Goal: Task Accomplishment & Management: Manage account settings

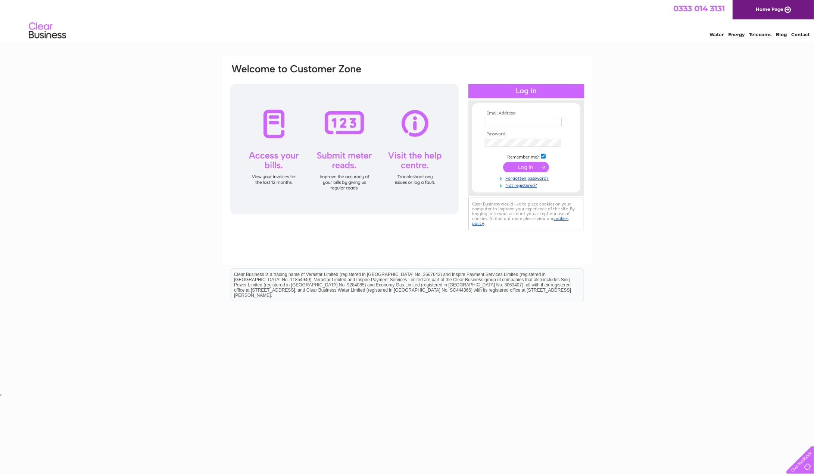
type input "mike@auroracommunity.care"
click at [515, 169] on input "submit" at bounding box center [526, 167] width 46 height 10
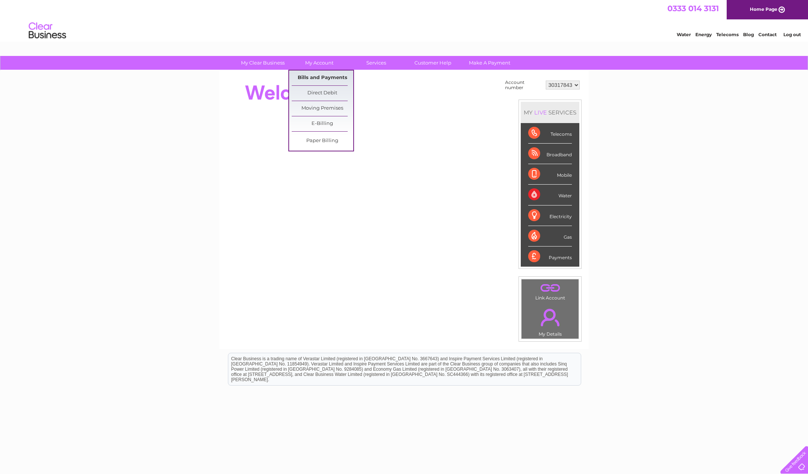
click at [318, 79] on link "Bills and Payments" at bounding box center [323, 78] width 62 height 15
click at [318, 77] on link "Bills and Payments" at bounding box center [323, 78] width 62 height 15
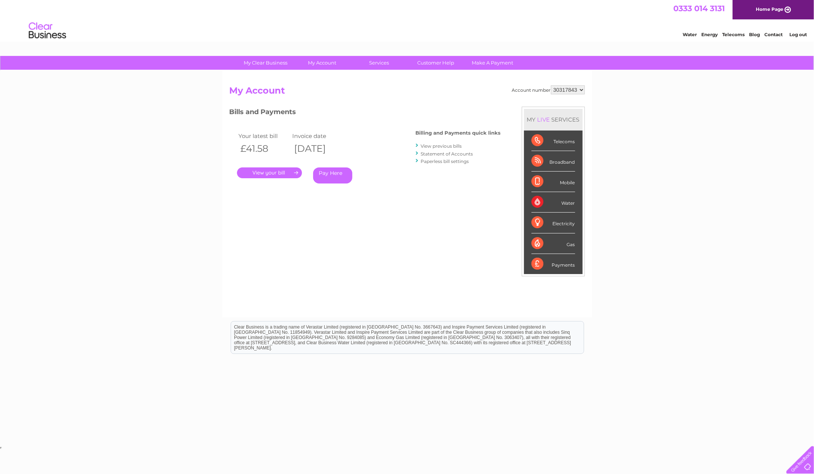
click at [268, 172] on link "." at bounding box center [269, 173] width 65 height 11
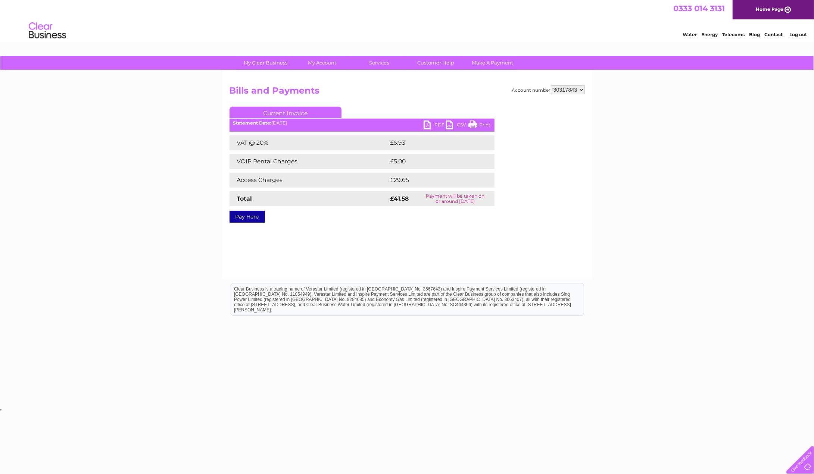
click at [429, 122] on link "PDF" at bounding box center [435, 126] width 22 height 11
click at [47, 38] on img at bounding box center [47, 30] width 38 height 23
drag, startPoint x: 339, startPoint y: 288, endPoint x: 226, endPoint y: 287, distance: 112.7
click at [226, 287] on html "Clear Business is a trading name of Verastar Limited (registered in [GEOGRAPHIC…" at bounding box center [407, 303] width 814 height 48
copy div "Clear Business is a trading name of Verastar Limited"
